Goal: Information Seeking & Learning: Learn about a topic

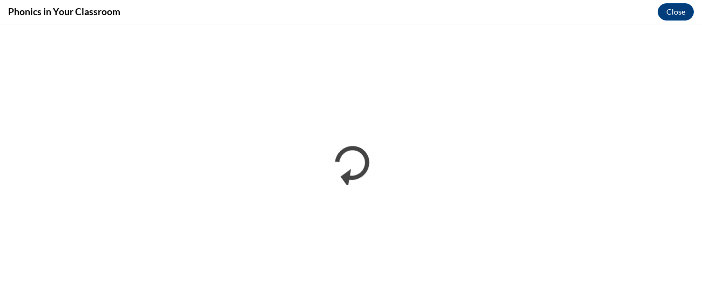
scroll to position [716, 0]
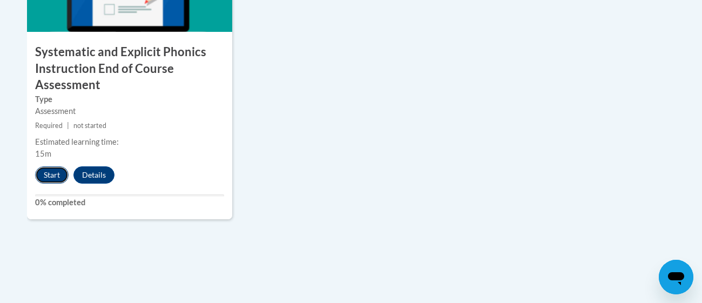
click at [51, 170] on button "Start" at bounding box center [52, 174] width 34 height 17
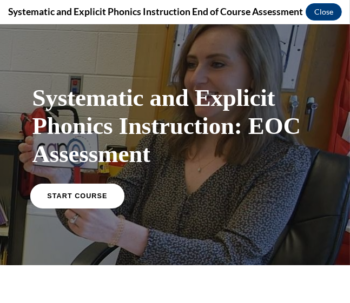
click at [88, 199] on span "START COURSE" at bounding box center [77, 195] width 60 height 8
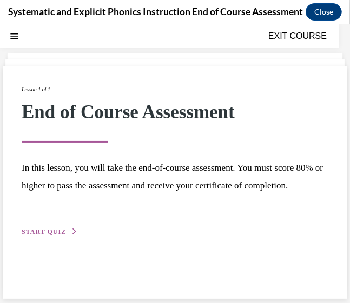
scroll to position [34, 0]
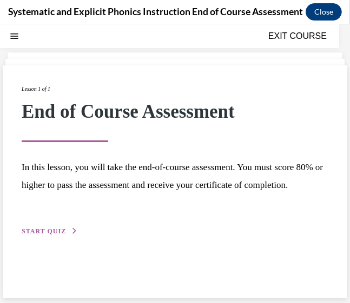
click at [58, 235] on span "START QUIZ" at bounding box center [44, 231] width 44 height 8
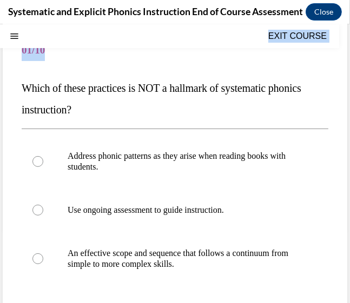
scroll to position [269, 0]
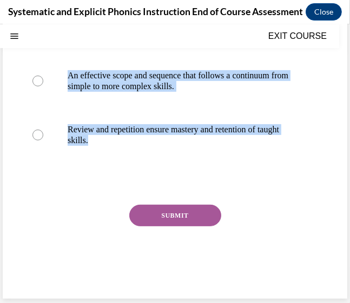
drag, startPoint x: 19, startPoint y: 88, endPoint x: 214, endPoint y: 184, distance: 217.0
click at [214, 184] on div "Question 01/10 Which of these practices is NOT a hallmark of systematic phonics…" at bounding box center [175, 64] width 344 height 468
click at [94, 192] on div "Question 01/10 Which of these practices is NOT a hallmark of systematic phonics…" at bounding box center [175, 71] width 306 height 441
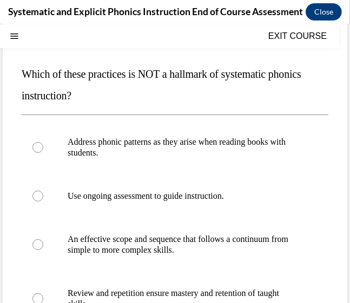
scroll to position [104, 0]
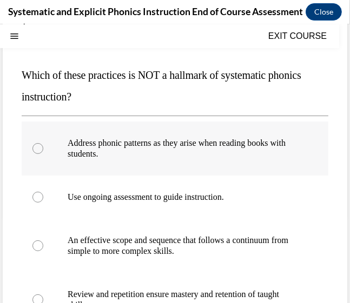
click at [178, 135] on div at bounding box center [175, 148] width 306 height 54
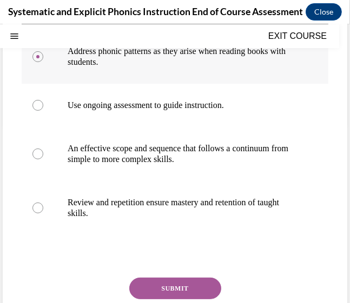
scroll to position [269, 0]
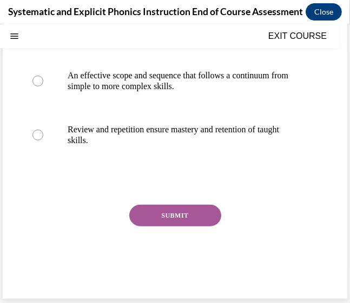
click at [168, 215] on button "SUBMIT" at bounding box center [175, 215] width 92 height 22
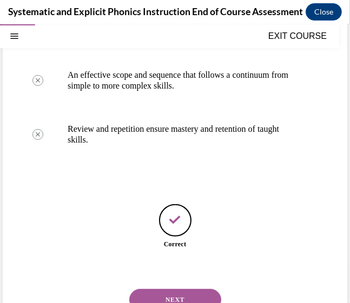
scroll to position [303, 0]
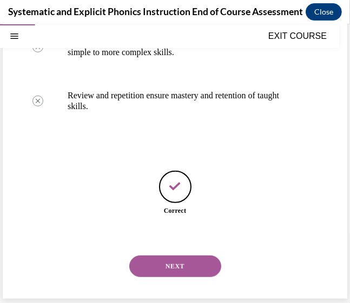
click at [174, 260] on button "NEXT" at bounding box center [175, 266] width 92 height 22
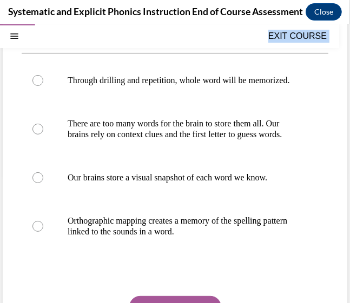
scroll to position [247, 0]
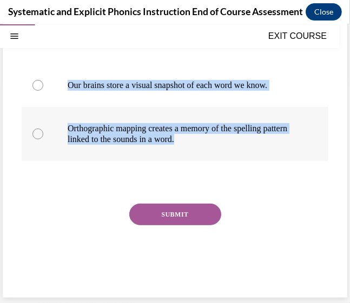
drag, startPoint x: 19, startPoint y: 179, endPoint x: 246, endPoint y: 139, distance: 230.3
click at [246, 139] on div "Question 02/10 How does the brain store words for reading? Through drilling and…" at bounding box center [175, 79] width 344 height 436
copy div "How does the brain store words for reading? Through drilling and repetition, wh…"
click at [261, 181] on div at bounding box center [175, 180] width 306 height 13
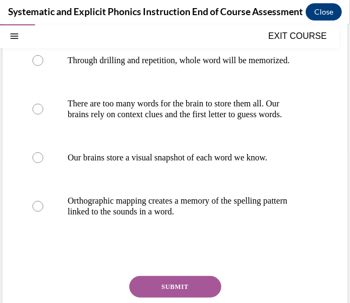
scroll to position [162, 0]
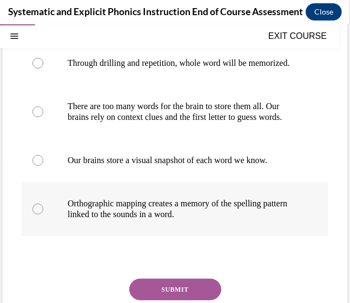
click at [148, 216] on p "Orthographic mapping creates a memory of the spelling pattern linked to the sou…" at bounding box center [184, 209] width 233 height 22
click at [152, 293] on button "SUBMIT" at bounding box center [175, 289] width 92 height 22
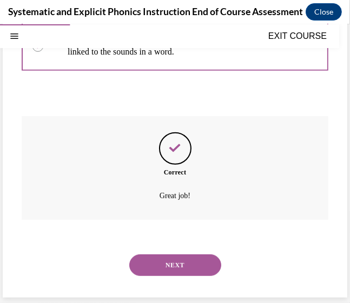
scroll to position [334, 0]
click at [176, 262] on button "NEXT" at bounding box center [175, 265] width 92 height 22
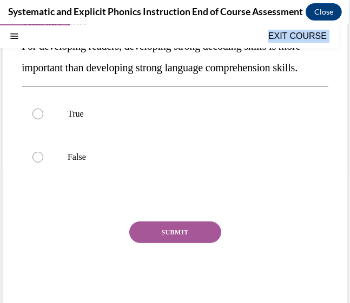
scroll to position [171, 0]
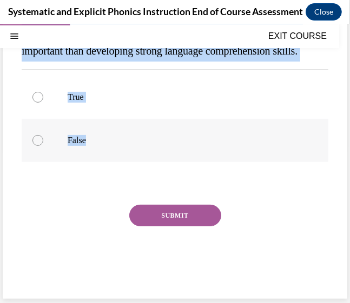
drag, startPoint x: 21, startPoint y: 175, endPoint x: 232, endPoint y: 142, distance: 213.9
click at [232, 142] on div "Question 03/10 True or False? For developing readers, developing strong decodin…" at bounding box center [175, 121] width 306 height 344
copy div "True or False? For developing readers, developing strong decoding skills is mor…"
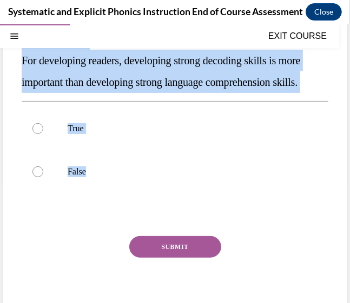
scroll to position [138, 0]
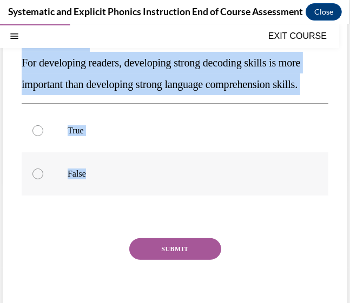
click at [38, 177] on div at bounding box center [37, 173] width 11 height 11
click at [172, 251] on button "SUBMIT" at bounding box center [175, 249] width 92 height 22
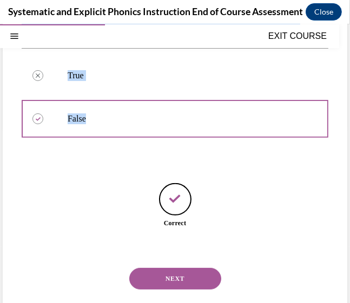
scroll to position [205, 0]
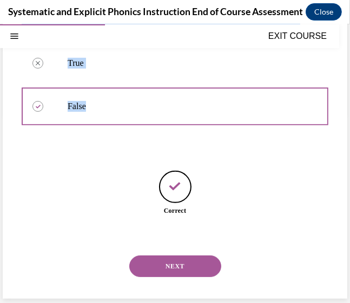
click at [170, 265] on button "NEXT" at bounding box center [175, 266] width 92 height 22
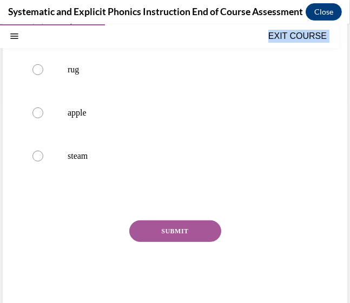
scroll to position [236, 0]
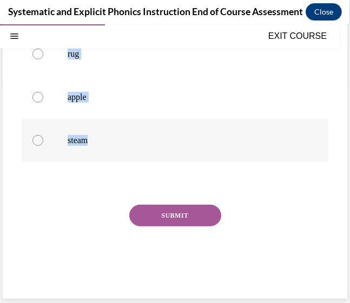
drag, startPoint x: 16, startPoint y: 177, endPoint x: 234, endPoint y: 136, distance: 222.0
click at [234, 136] on div "Question 04/10 Which of these words would be decodable for students who have on…" at bounding box center [175, 80] width 344 height 436
copy div "Which of these words would be decodable for students who have only learned pred…"
click at [91, 69] on div at bounding box center [175, 53] width 306 height 43
click at [156, 219] on button "SUBMIT" at bounding box center [175, 215] width 92 height 22
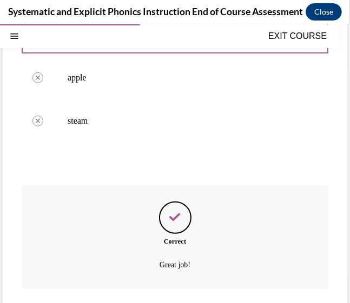
scroll to position [324, 0]
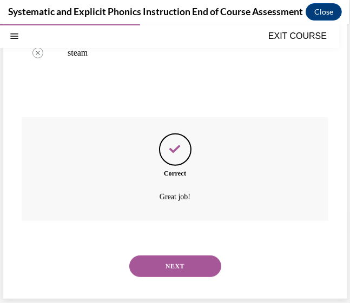
click at [165, 263] on button "NEXT" at bounding box center [175, 266] width 92 height 22
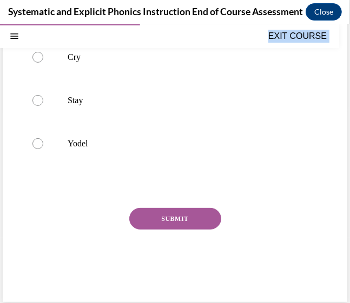
scroll to position [215, 0]
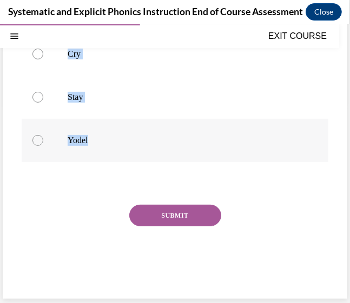
drag, startPoint x: 19, startPoint y: 175, endPoint x: 210, endPoint y: 144, distance: 193.8
click at [210, 144] on div "Question 05/10 In which of these words is y NOT acting as a vowel? Baby Cry Sta…" at bounding box center [175, 91] width 344 height 414
copy div "In which of these words is y NOT acting as a vowel? Baby Cry Stay Yodel"
click at [76, 136] on p "Yodel" at bounding box center [184, 140] width 233 height 11
click at [170, 207] on button "SUBMIT" at bounding box center [175, 215] width 92 height 22
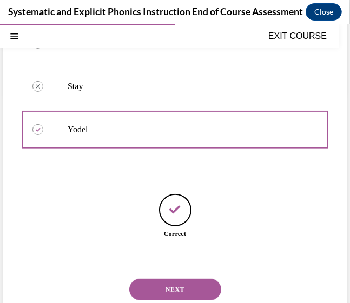
scroll to position [249, 0]
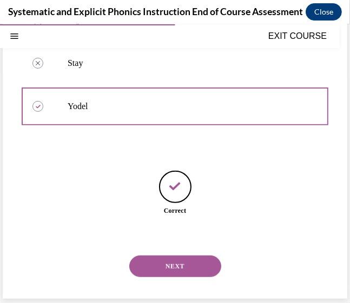
click at [169, 261] on button "NEXT" at bounding box center [175, 266] width 92 height 22
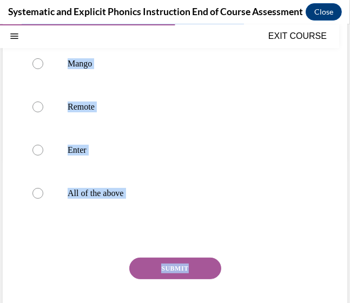
scroll to position [185, 0]
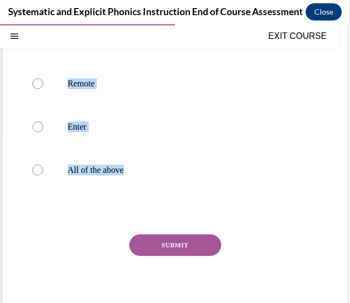
drag, startPoint x: 19, startPoint y: 173, endPoint x: 170, endPoint y: 196, distance: 153.0
click at [170, 196] on div "Question 06/10 Which of these words begins with an open syllable? Mango Remote …" at bounding box center [175, 121] width 344 height 414
click at [178, 83] on p "Remote" at bounding box center [184, 83] width 233 height 11
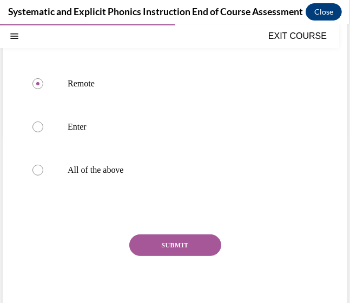
click at [181, 242] on button "SUBMIT" at bounding box center [175, 245] width 92 height 22
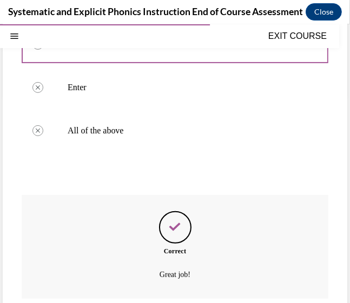
scroll to position [302, 0]
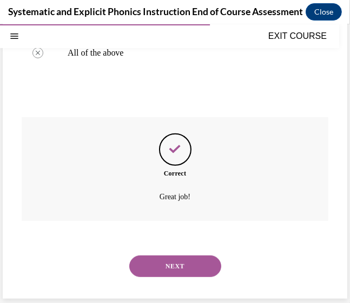
click at [180, 261] on button "NEXT" at bounding box center [175, 266] width 92 height 22
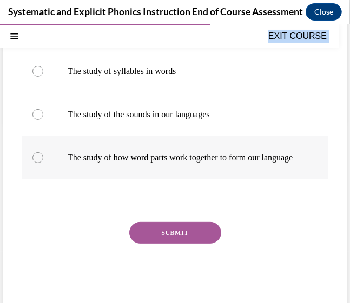
scroll to position [225, 0]
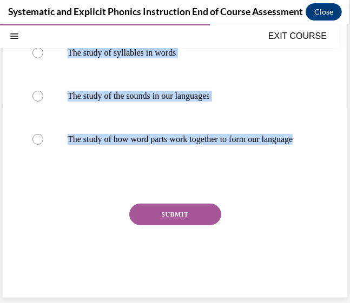
drag, startPoint x: 21, startPoint y: 178, endPoint x: 268, endPoint y: 173, distance: 247.5
click at [268, 173] on div "Question 07/10 What is morphology? The study of the linguistic origins of our w…" at bounding box center [175, 90] width 344 height 414
copy div "What is morphology? The study of the linguistic origins of our words The study …"
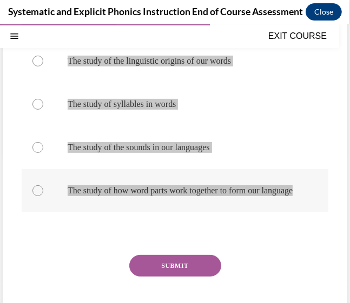
scroll to position [166, 0]
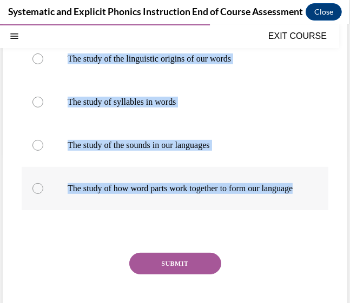
click at [148, 190] on p "The study of how word parts work together to form our language" at bounding box center [184, 188] width 233 height 11
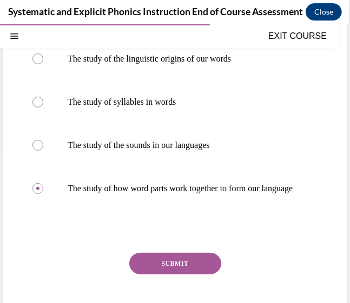
click at [176, 267] on button "SUBMIT" at bounding box center [175, 263] width 92 height 22
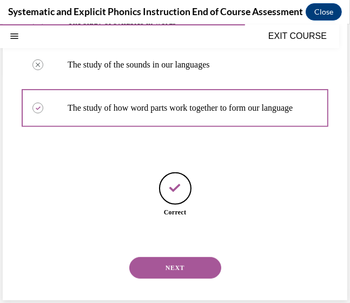
scroll to position [259, 0]
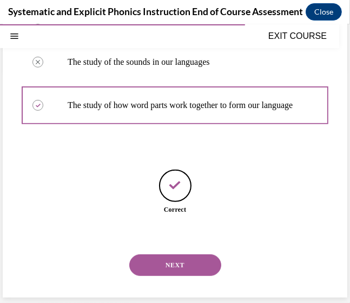
click at [176, 267] on button "NEXT" at bounding box center [175, 265] width 92 height 22
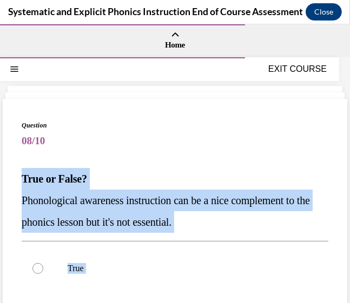
scroll to position [171, 0]
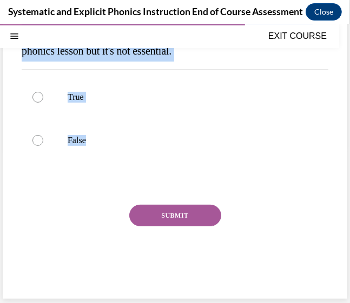
drag, startPoint x: 18, startPoint y: 175, endPoint x: 211, endPoint y: 168, distance: 193.0
click at [211, 168] on div "Question 08/10 True or False? Phonological awareness instruction can be a nice …" at bounding box center [175, 112] width 344 height 371
copy div "True or False? Phonological awareness instruction can be a nice complement to t…"
click at [119, 120] on div at bounding box center [175, 139] width 306 height 43
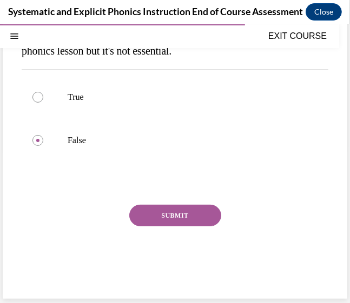
click at [177, 212] on button "SUBMIT" at bounding box center [175, 215] width 92 height 22
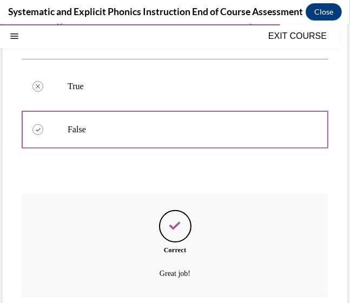
scroll to position [259, 0]
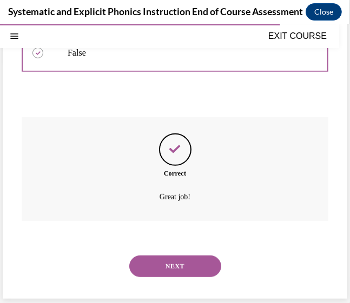
click at [190, 265] on button "NEXT" at bounding box center [175, 266] width 92 height 22
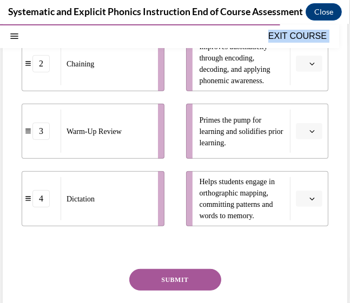
scroll to position [342, 0]
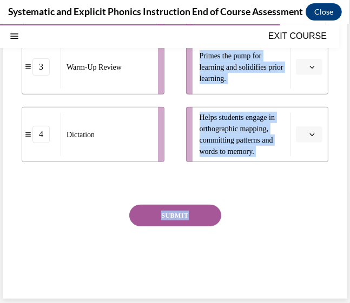
drag, startPoint x: 21, startPoint y: 131, endPoint x: 310, endPoint y: 209, distance: 299.9
click at [310, 209] on div "Question 09/10 Match these instructional components from an effective phonics l…" at bounding box center [175, 27] width 344 height 542
copy div "Match these instructional components from an effective phonics lesson with thei…"
click at [96, 184] on div at bounding box center [175, 181] width 306 height 13
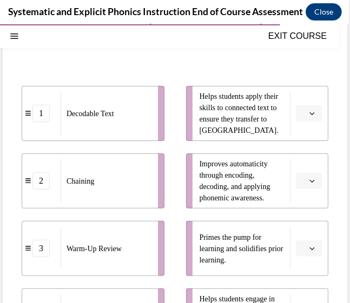
scroll to position [167, 0]
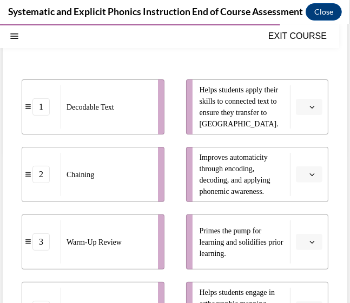
click at [319, 103] on button "button" at bounding box center [309, 106] width 26 height 16
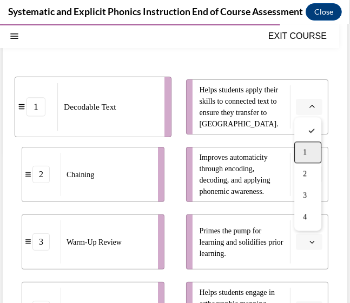
click at [305, 148] on span "1" at bounding box center [305, 152] width 4 height 9
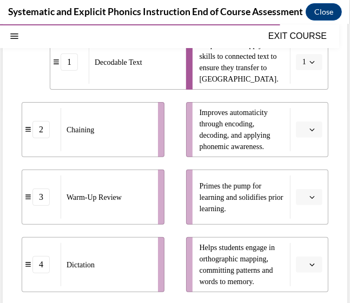
scroll to position [215, 0]
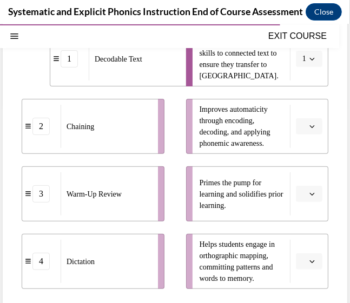
click at [311, 131] on button "button" at bounding box center [309, 126] width 26 height 16
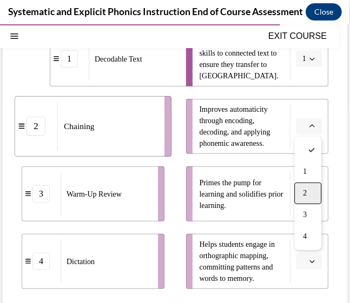
click at [305, 190] on span "2" at bounding box center [305, 193] width 4 height 9
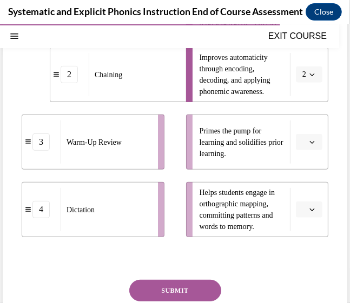
scroll to position [273, 0]
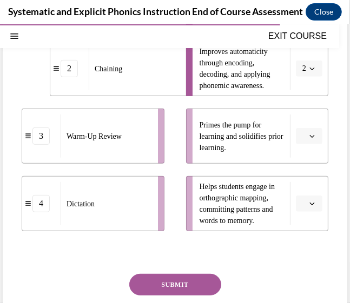
click at [311, 138] on span "button" at bounding box center [312, 136] width 8 height 8
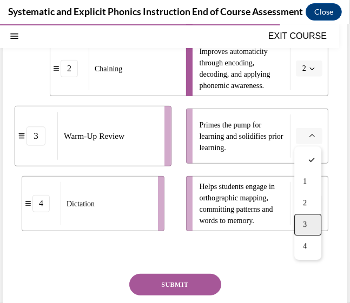
click at [306, 219] on div "3" at bounding box center [307, 224] width 27 height 22
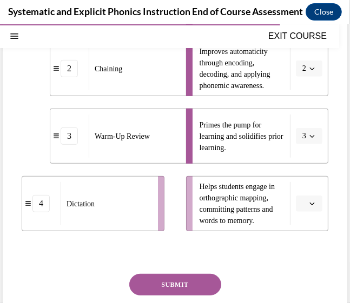
click at [314, 205] on icon "button" at bounding box center [311, 202] width 5 height 5
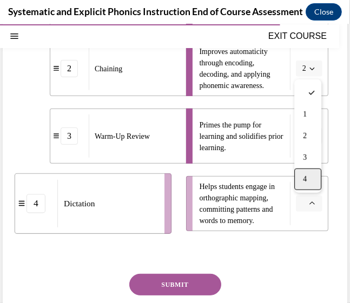
click at [309, 184] on div "4" at bounding box center [307, 179] width 27 height 22
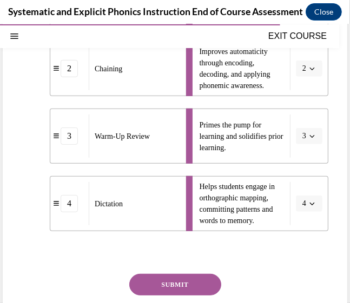
click at [211, 280] on button "SUBMIT" at bounding box center [175, 284] width 92 height 22
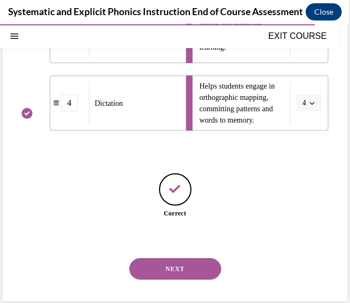
scroll to position [376, 0]
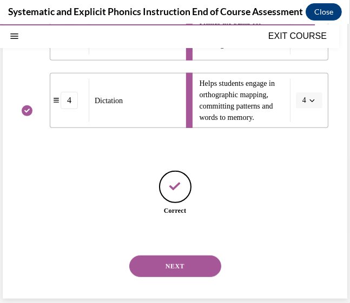
click at [166, 272] on button "NEXT" at bounding box center [175, 266] width 92 height 22
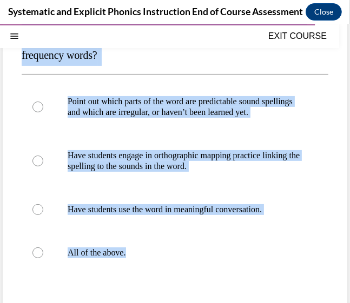
scroll to position [196, 0]
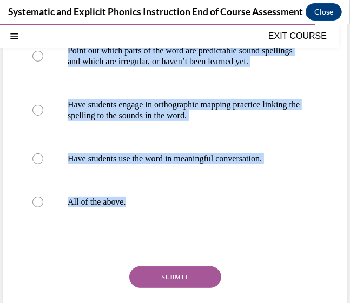
drag, startPoint x: 17, startPoint y: 106, endPoint x: 260, endPoint y: 227, distance: 271.6
click at [260, 227] on div "Question 10/10 Which of these instructional practices can help students learn h…" at bounding box center [175, 131] width 344 height 458
copy div "Which of these instructional practices can help students learn high-frequency w…"
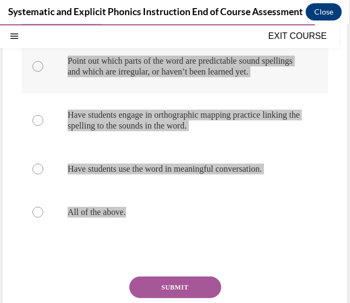
scroll to position [187, 0]
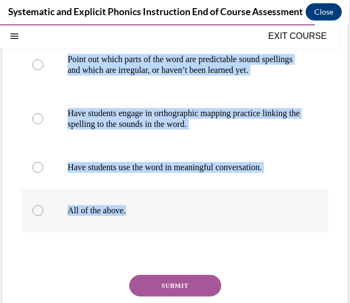
click at [97, 217] on div at bounding box center [175, 210] width 306 height 43
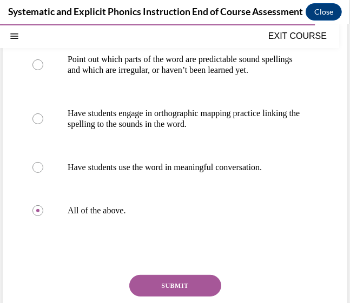
click at [207, 280] on button "SUBMIT" at bounding box center [175, 285] width 92 height 22
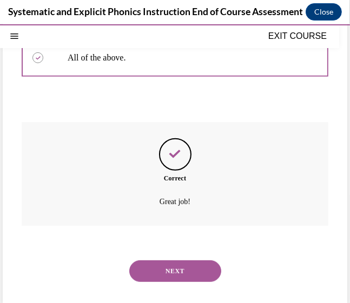
scroll to position [345, 0]
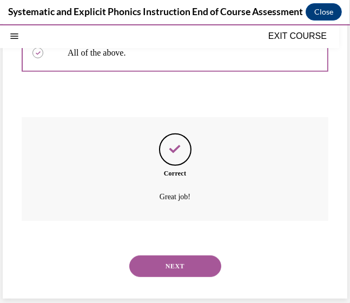
click at [179, 264] on button "NEXT" at bounding box center [175, 266] width 92 height 22
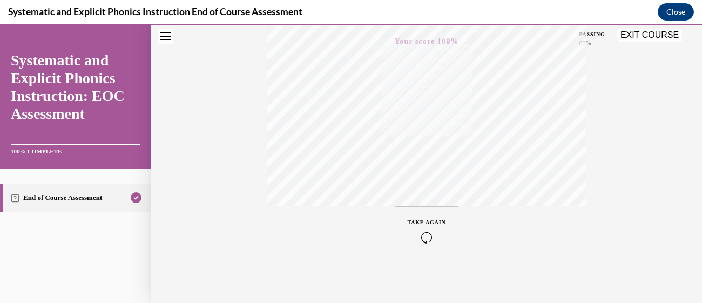
scroll to position [0, 0]
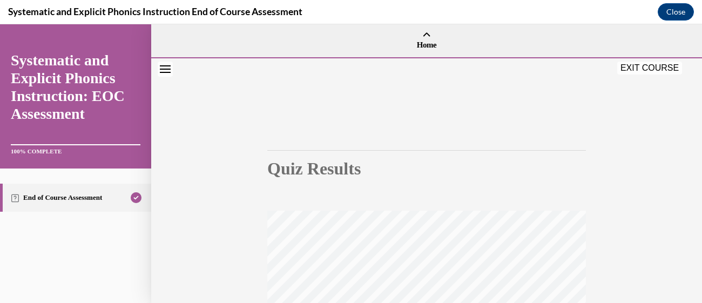
click at [652, 73] on button "EXIT COURSE" at bounding box center [650, 68] width 65 height 13
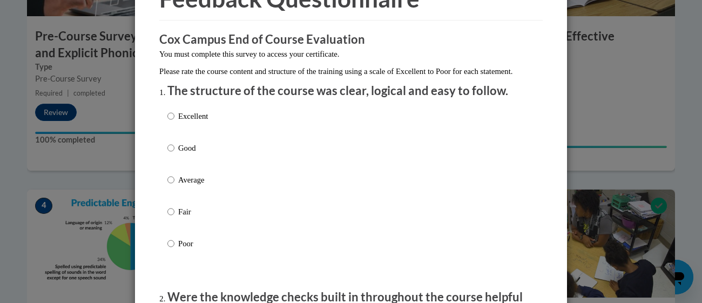
scroll to position [70, 0]
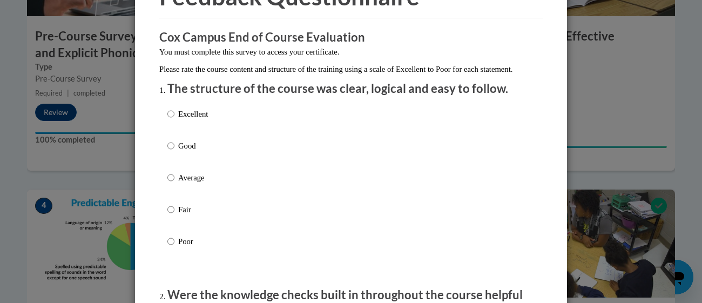
click at [203, 120] on p "Excellent" at bounding box center [193, 114] width 30 height 12
click at [175, 120] on input "Excellent" at bounding box center [171, 114] width 7 height 12
radio input "true"
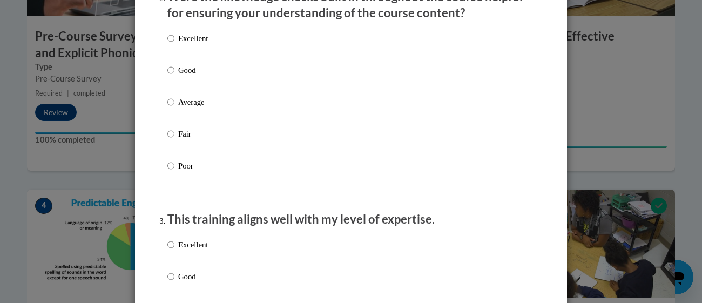
scroll to position [364, 0]
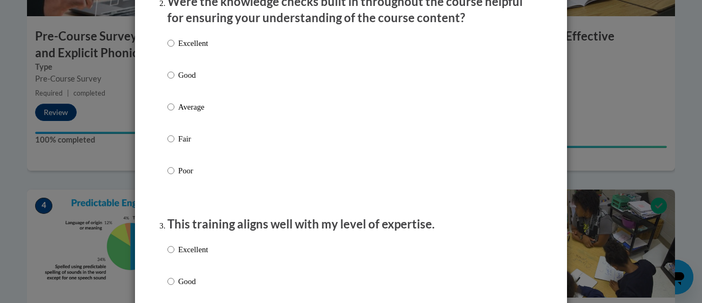
click at [199, 49] on p "Excellent" at bounding box center [193, 43] width 30 height 12
click at [175, 49] on input "Excellent" at bounding box center [171, 43] width 7 height 12
radio input "true"
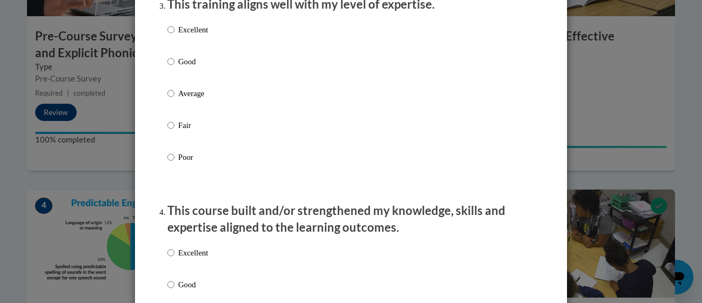
click at [199, 53] on label "Excellent" at bounding box center [188, 38] width 41 height 29
click at [175, 36] on input "Excellent" at bounding box center [171, 30] width 7 height 12
radio input "true"
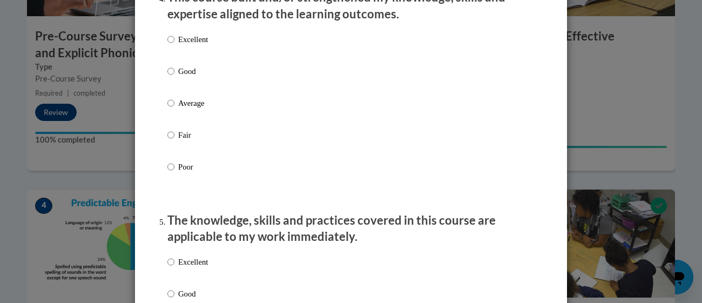
click at [199, 45] on p "Excellent" at bounding box center [193, 40] width 30 height 12
click at [175, 45] on input "Excellent" at bounding box center [171, 40] width 7 height 12
radio input "true"
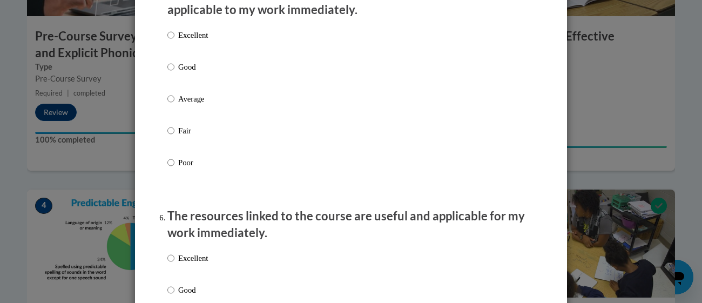
click at [199, 41] on p "Excellent" at bounding box center [193, 35] width 30 height 12
click at [175, 41] on input "Excellent" at bounding box center [171, 35] width 7 height 12
radio input "true"
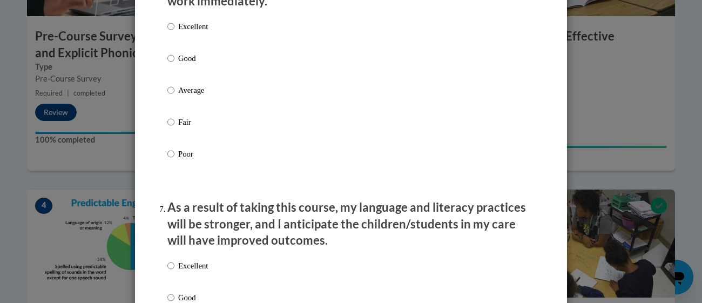
scroll to position [1257, 0]
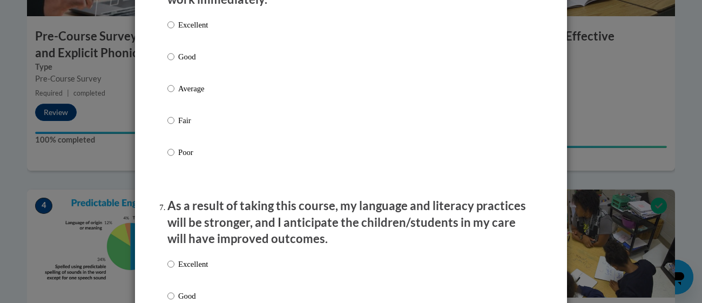
click at [199, 48] on label "Excellent" at bounding box center [188, 33] width 41 height 29
click at [175, 31] on input "Excellent" at bounding box center [171, 25] width 7 height 12
radio input "true"
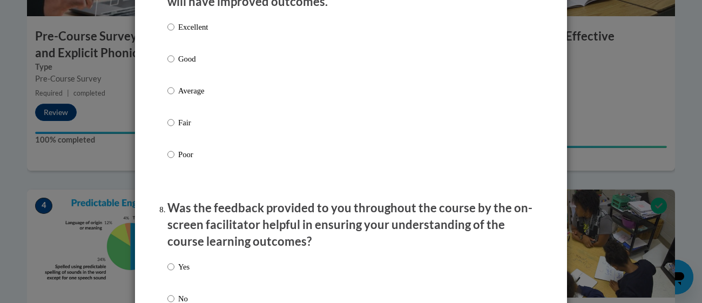
click at [199, 50] on label "Excellent" at bounding box center [188, 35] width 41 height 29
click at [175, 33] on input "Excellent" at bounding box center [171, 27] width 7 height 12
radio input "true"
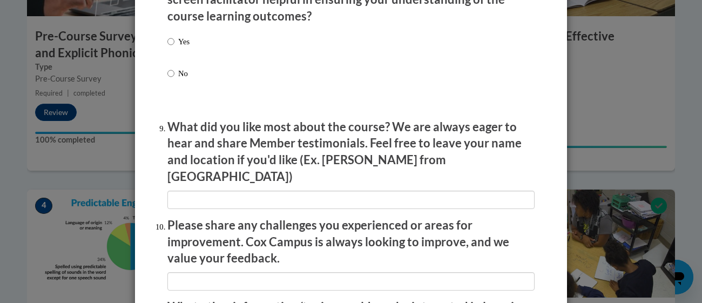
click at [199, 53] on div "Yes No" at bounding box center [351, 70] width 367 height 81
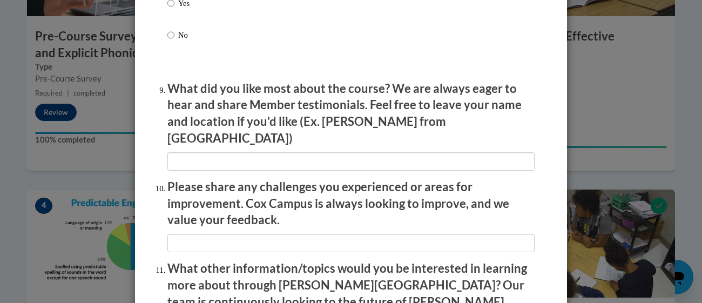
scroll to position [1759, 0]
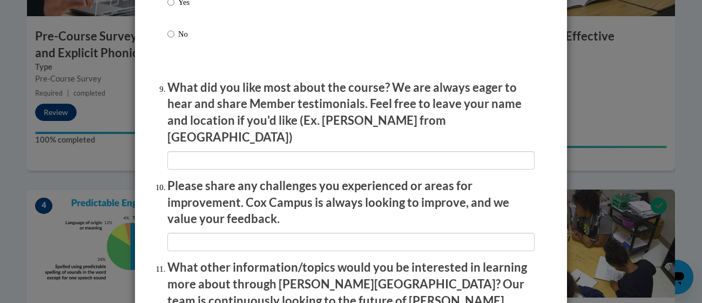
click at [188, 8] on p "Yes" at bounding box center [183, 2] width 11 height 12
click at [175, 8] on input "Yes" at bounding box center [171, 2] width 7 height 12
radio input "true"
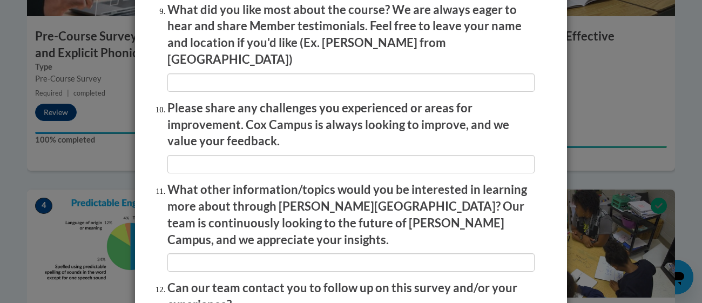
scroll to position [1839, 0]
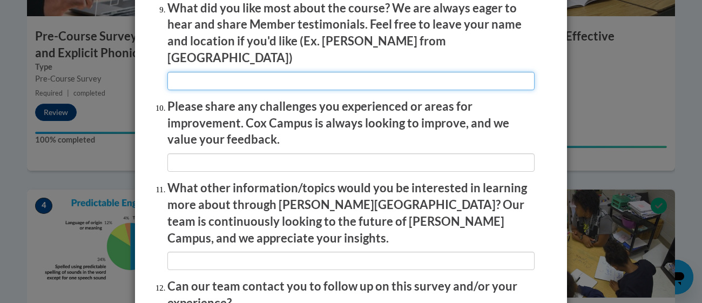
click at [196, 80] on input "textbox" at bounding box center [351, 81] width 367 height 18
type input "how to implement fun phonics"
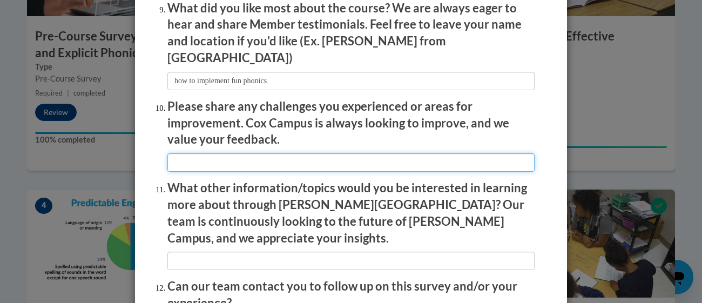
click at [170, 157] on input "textbox" at bounding box center [351, 162] width 367 height 18
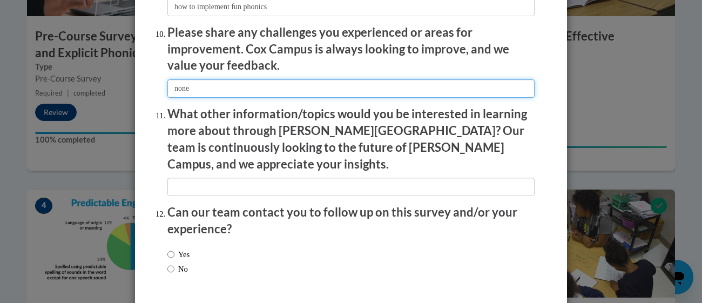
scroll to position [1921, 0]
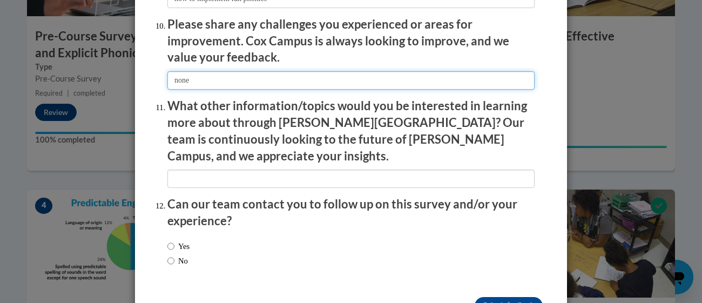
type input "none"
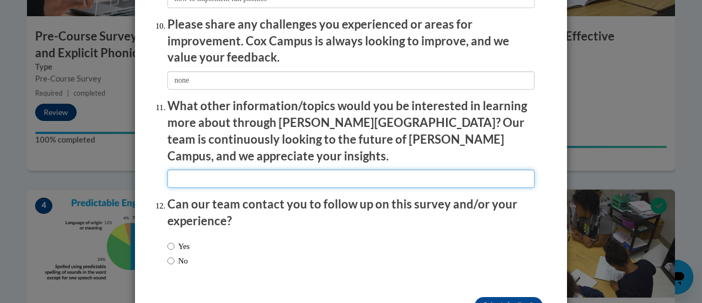
click at [310, 170] on input "textbox" at bounding box center [351, 179] width 367 height 18
type input "none"
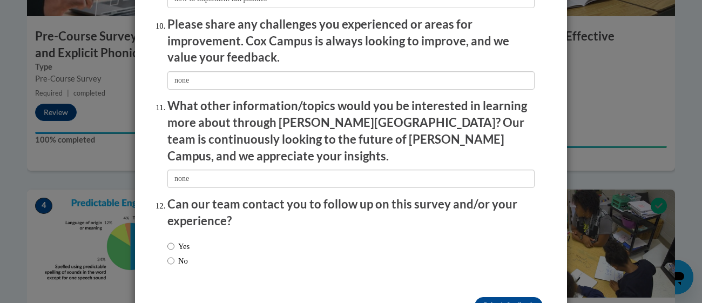
click at [267, 215] on li "Can our team contact you to follow up on this survey and/or your experience? Ye…" at bounding box center [351, 235] width 367 height 79
click at [207, 251] on div "Yes No" at bounding box center [351, 255] width 367 height 41
click at [181, 255] on label "No" at bounding box center [178, 261] width 21 height 12
click at [175, 255] on input "No" at bounding box center [171, 261] width 7 height 12
radio input "true"
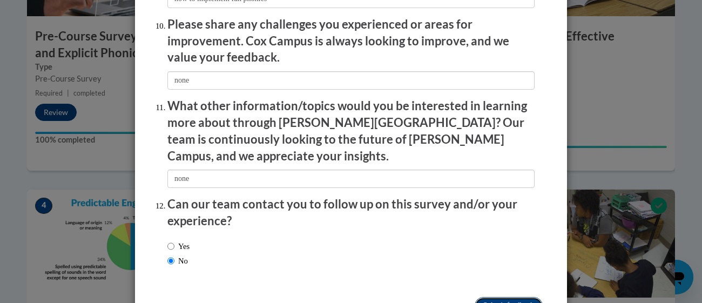
click at [528, 297] on input "Submit feedback" at bounding box center [509, 305] width 68 height 17
